Goal: Transaction & Acquisition: Book appointment/travel/reservation

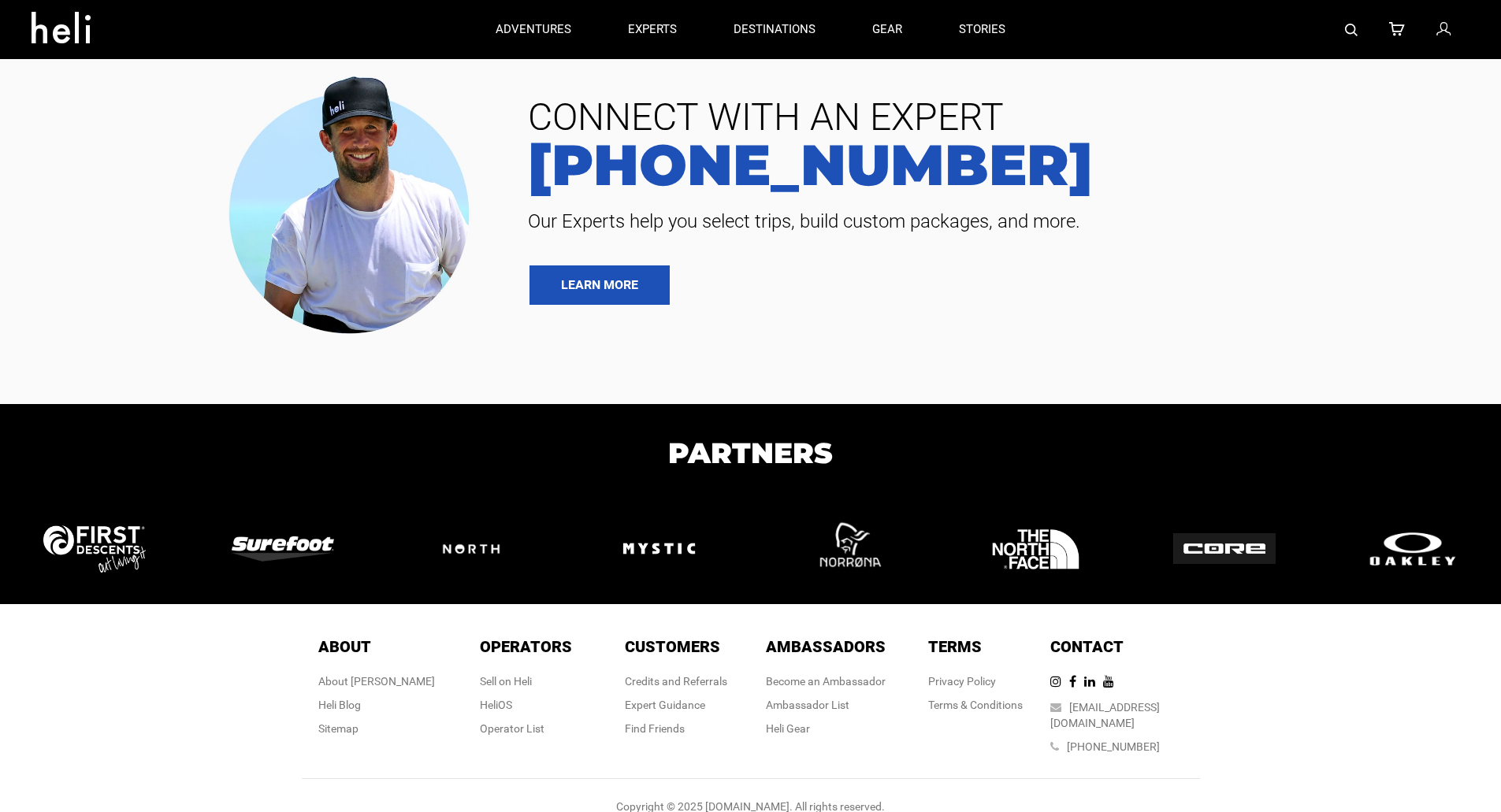
type input "Heli Skiing"
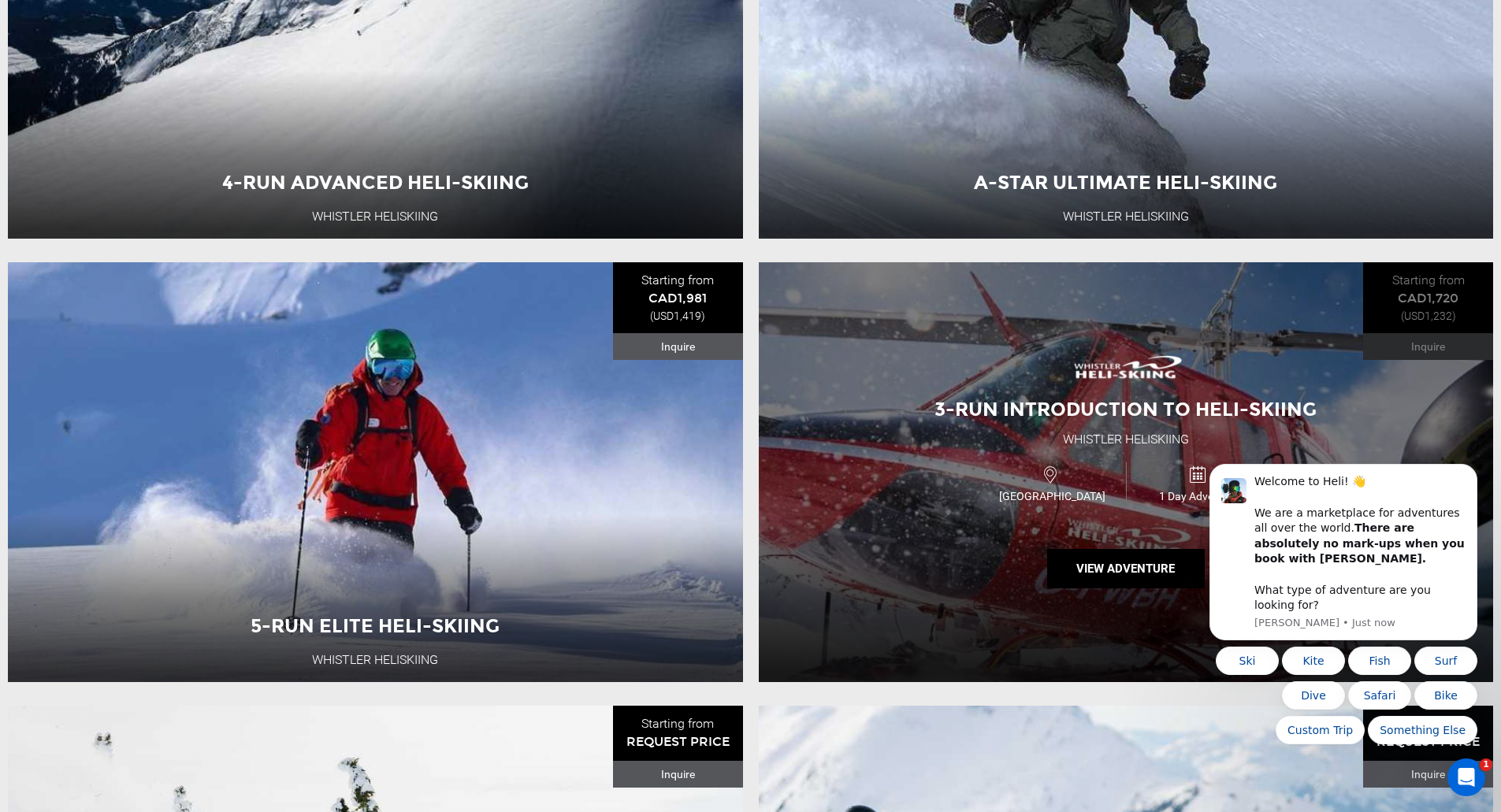
scroll to position [473, 0]
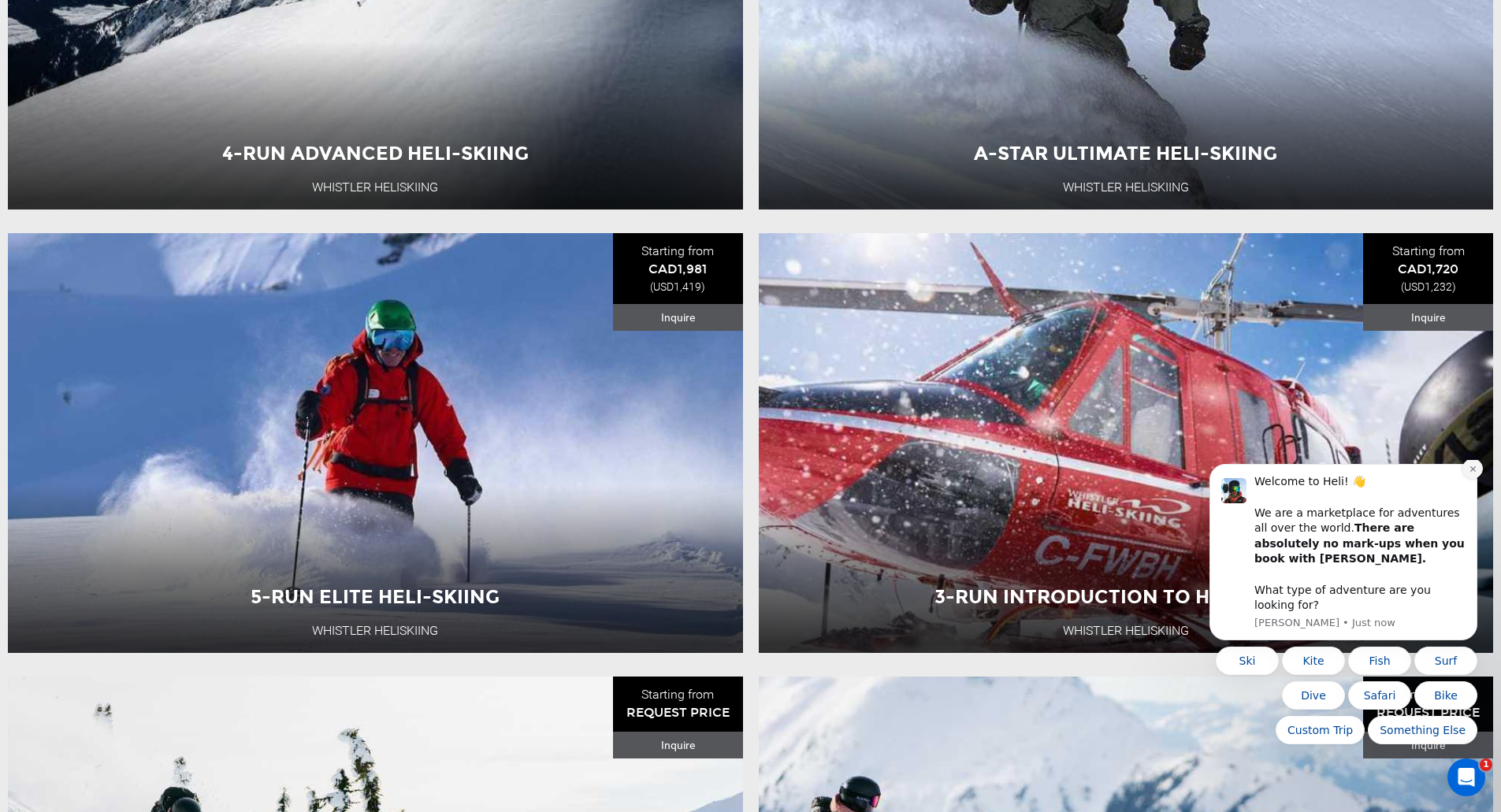
click at [1481, 478] on button "Dismiss notification" at bounding box center [1472, 468] width 20 height 20
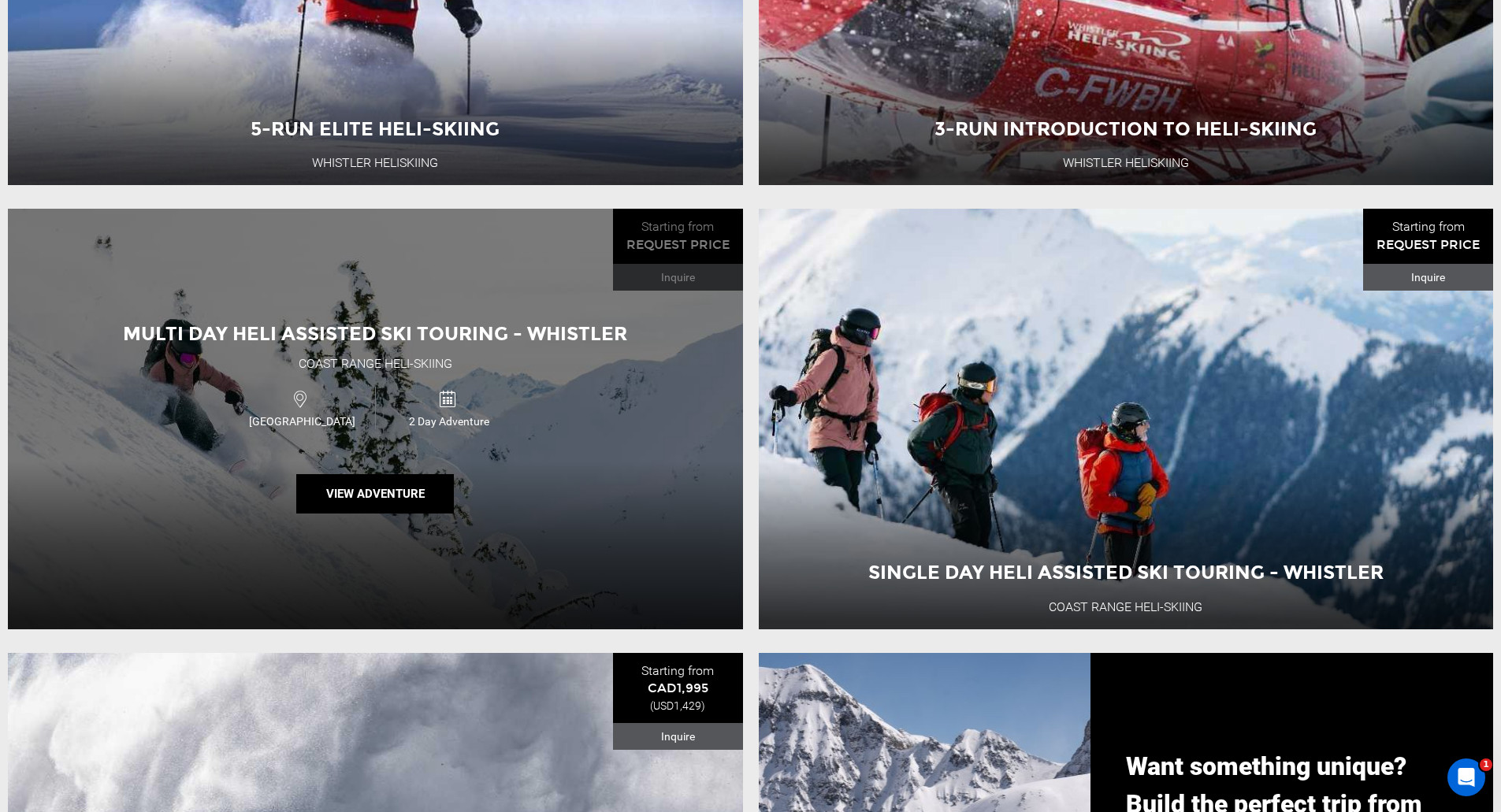
scroll to position [945, 0]
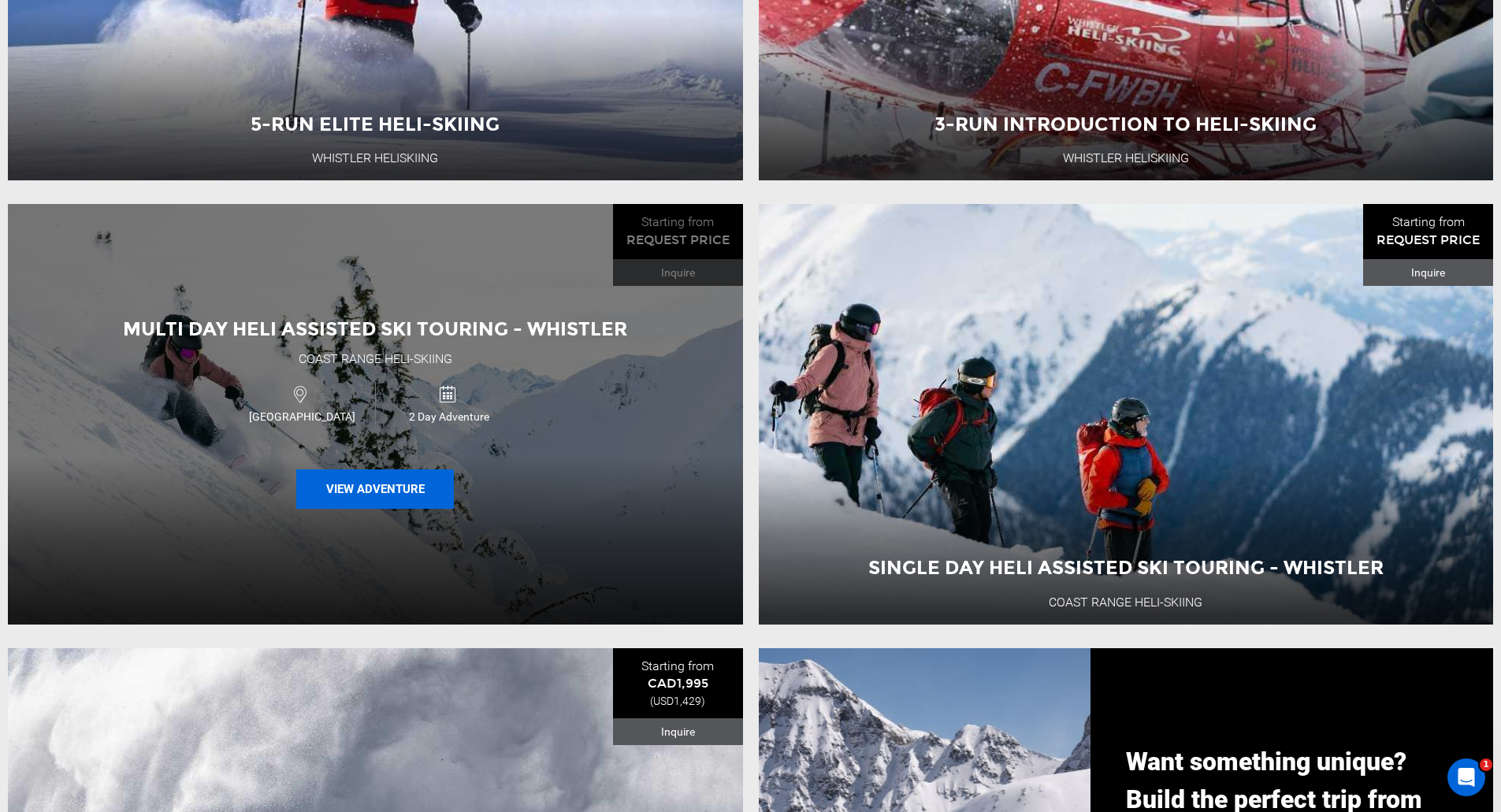
click at [373, 498] on button "View Adventure" at bounding box center [375, 489] width 158 height 39
